Goal: Transaction & Acquisition: Purchase product/service

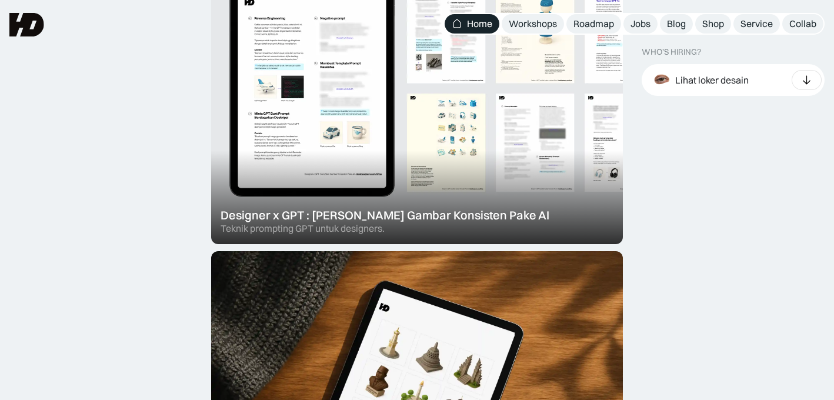
scroll to position [432, 0]
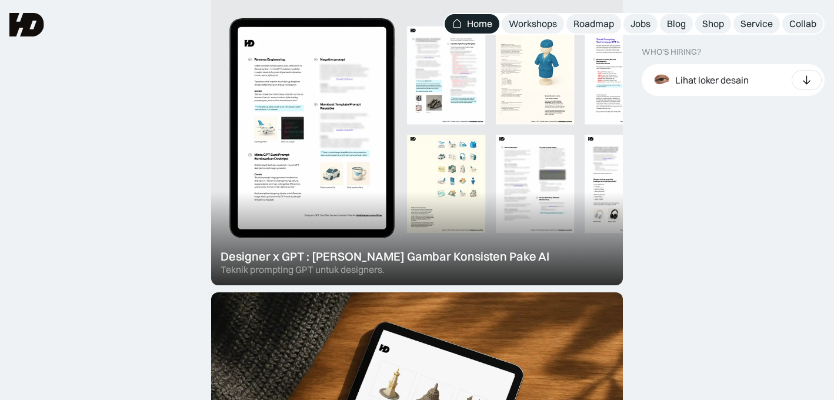
click at [442, 142] on div at bounding box center [417, 130] width 412 height 312
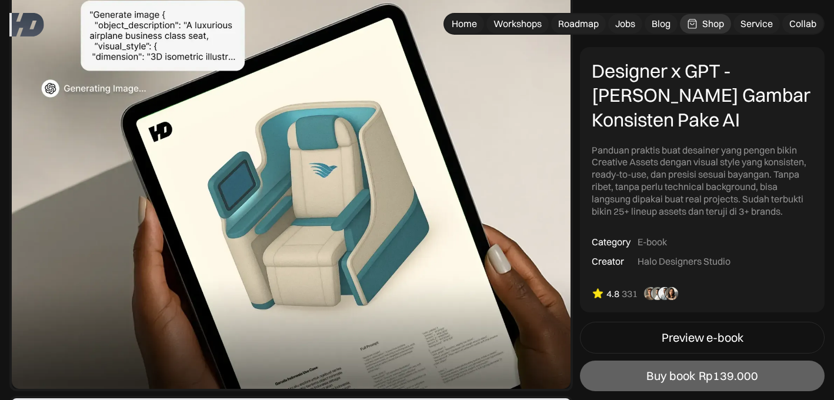
scroll to position [125, 0]
